Goal: Task Accomplishment & Management: Manage account settings

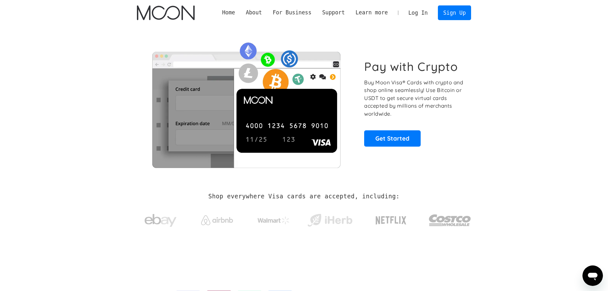
click at [422, 14] on link "Log In" at bounding box center [418, 13] width 30 height 14
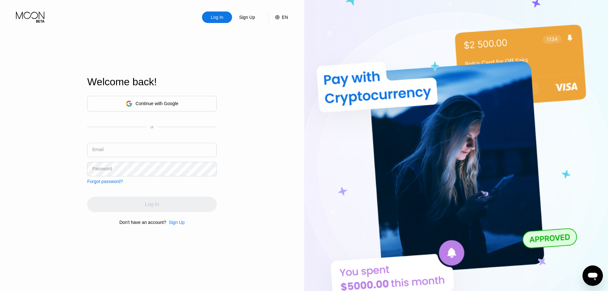
type input "patelsiraj1@yahoo.com"
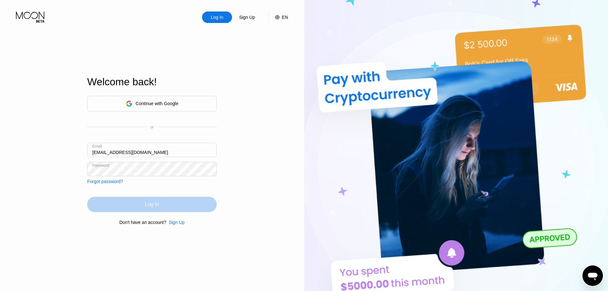
click at [146, 207] on div "Log In" at bounding box center [152, 204] width 14 height 6
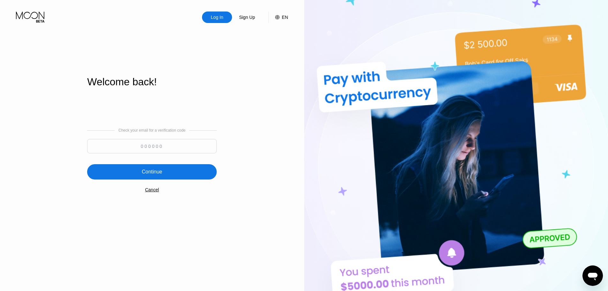
click at [182, 149] on input at bounding box center [152, 146] width 130 height 14
click at [152, 187] on div "Check your email for a verification code Continue Cancel" at bounding box center [152, 160] width 130 height 130
click at [153, 192] on div "Cancel" at bounding box center [152, 189] width 14 height 5
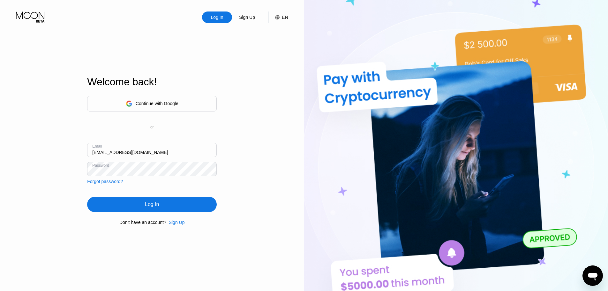
click at [165, 107] on div "Continue with Google" at bounding box center [152, 104] width 53 height 10
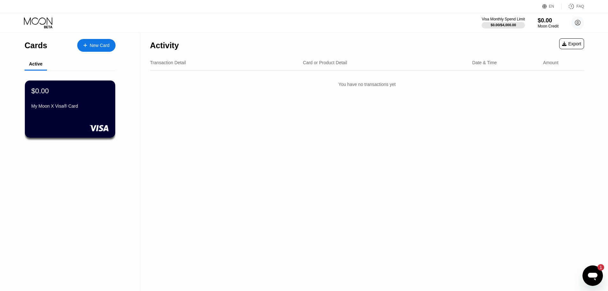
click at [594, 278] on icon "Open messaging window, 1 unread message" at bounding box center [593, 277] width 10 height 8
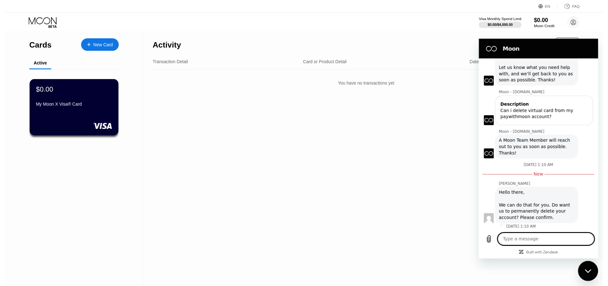
scroll to position [30, 0]
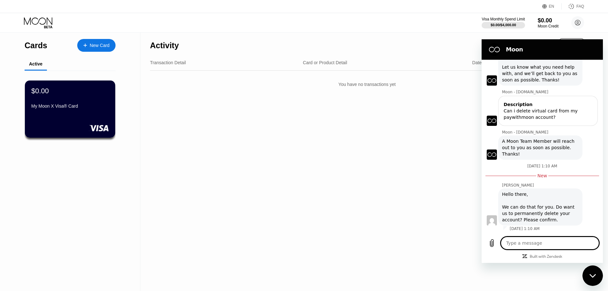
click at [591, 278] on div "Close messaging window" at bounding box center [592, 275] width 19 height 19
type textarea "x"
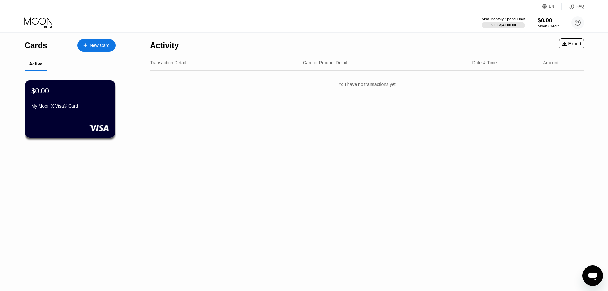
click at [96, 48] on div "New Card" at bounding box center [100, 45] width 20 height 5
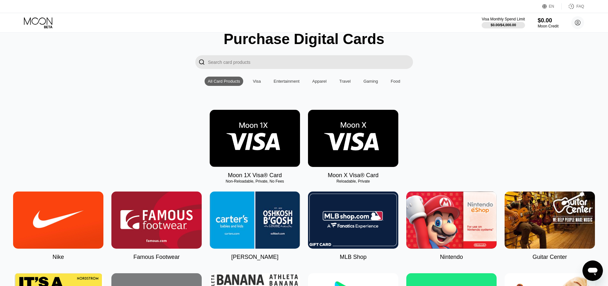
scroll to position [32, 0]
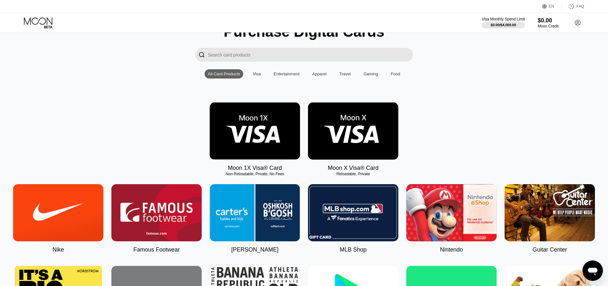
click at [332, 132] on img at bounding box center [353, 131] width 90 height 57
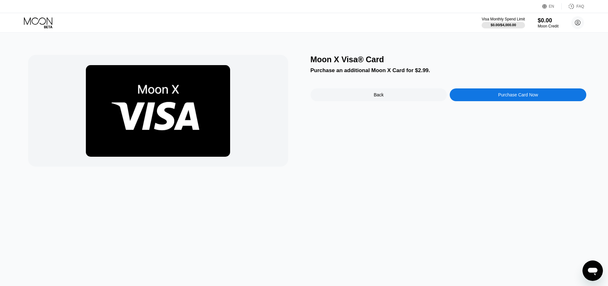
click at [390, 97] on div "Back" at bounding box center [379, 94] width 137 height 13
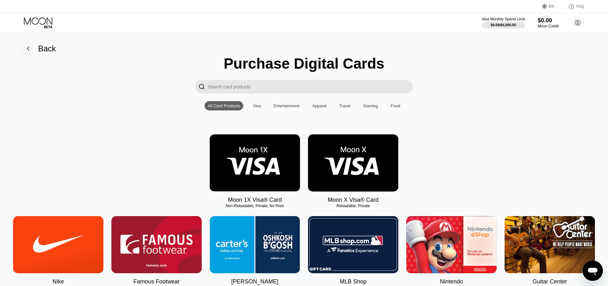
click at [276, 170] on img at bounding box center [255, 162] width 90 height 57
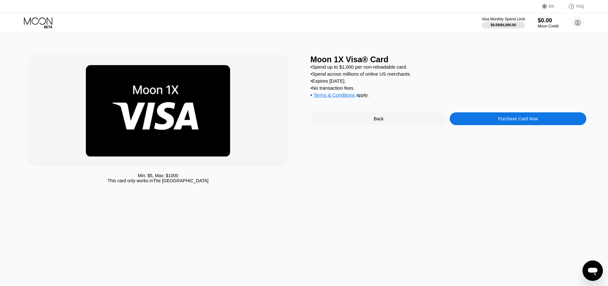
click at [396, 125] on div "Back" at bounding box center [379, 118] width 137 height 13
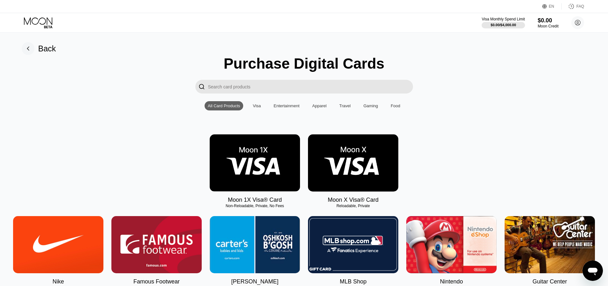
click at [335, 164] on img at bounding box center [353, 162] width 90 height 57
